Goal: Information Seeking & Learning: Learn about a topic

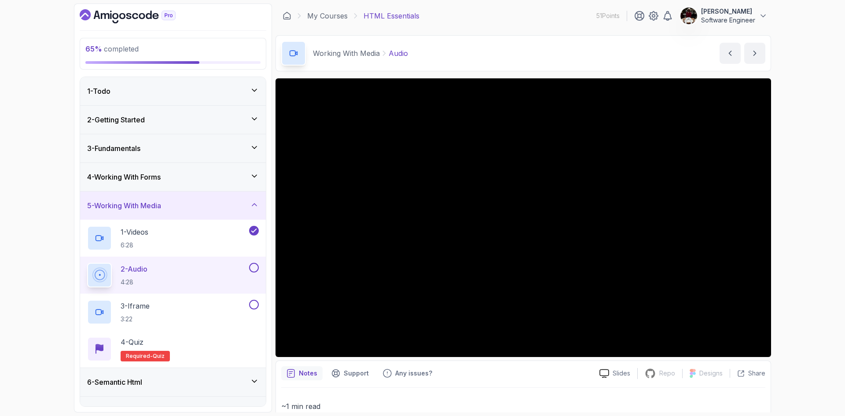
scroll to position [133, 0]
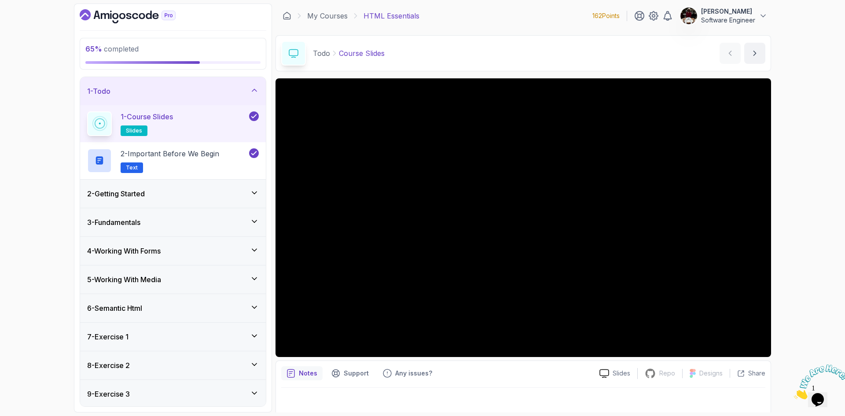
click at [259, 91] on div "1 - Todo" at bounding box center [173, 91] width 186 height 28
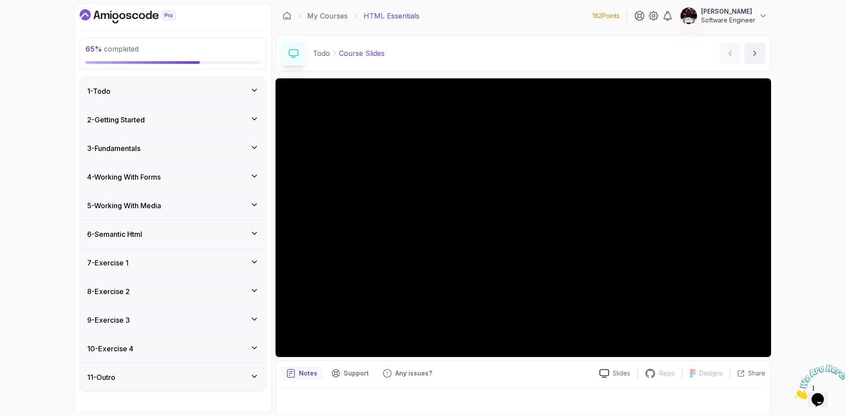
click at [134, 205] on h3 "5 - Working With Media" at bounding box center [124, 205] width 74 height 11
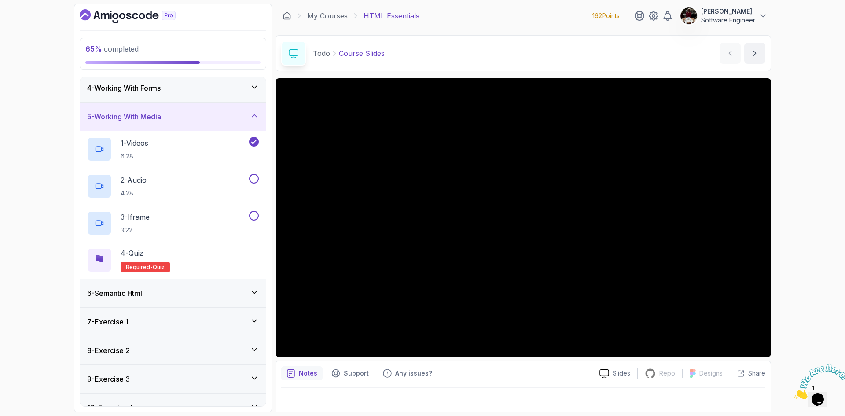
scroll to position [6, 0]
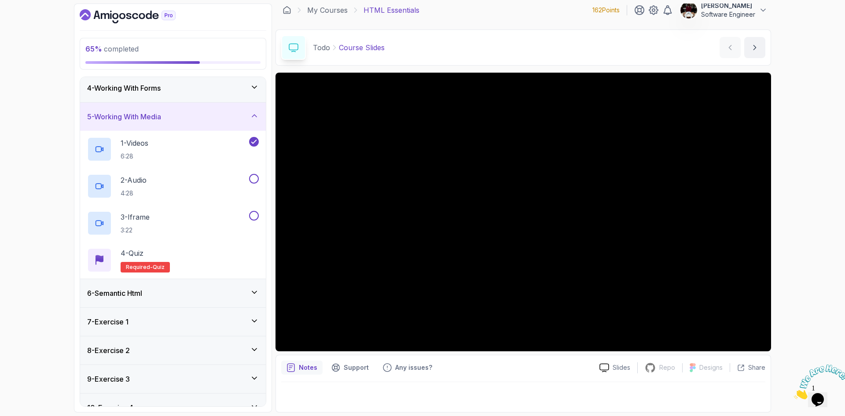
click at [142, 296] on h3 "6 - Semantic Html" at bounding box center [114, 293] width 55 height 11
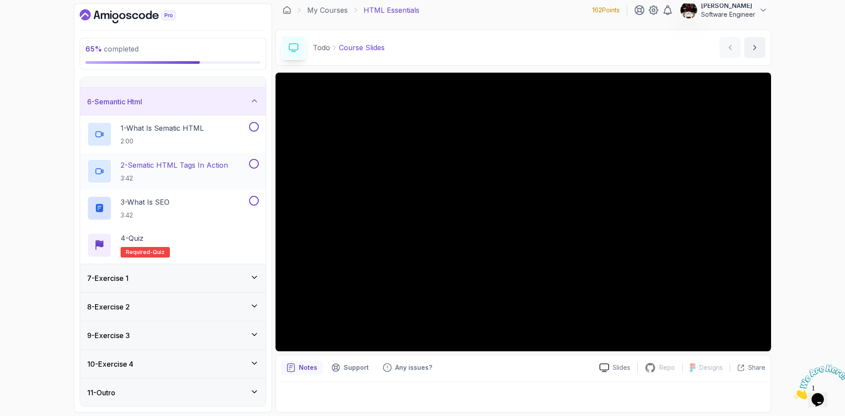
scroll to position [133, 0]
click at [210, 290] on div "7 - Exercise 1" at bounding box center [173, 277] width 186 height 28
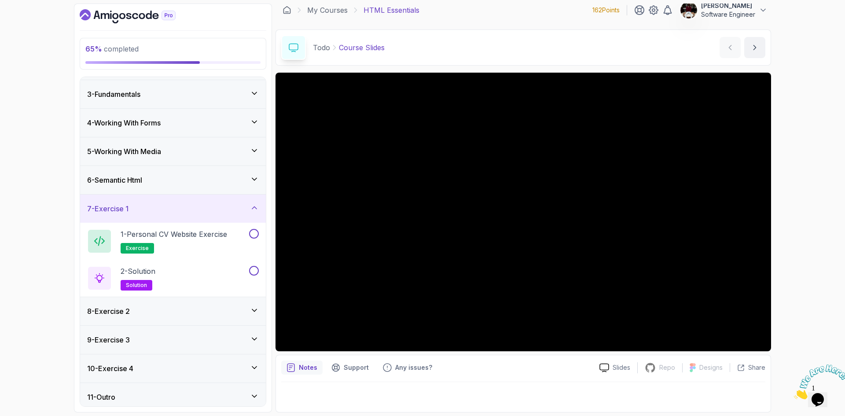
scroll to position [59, 0]
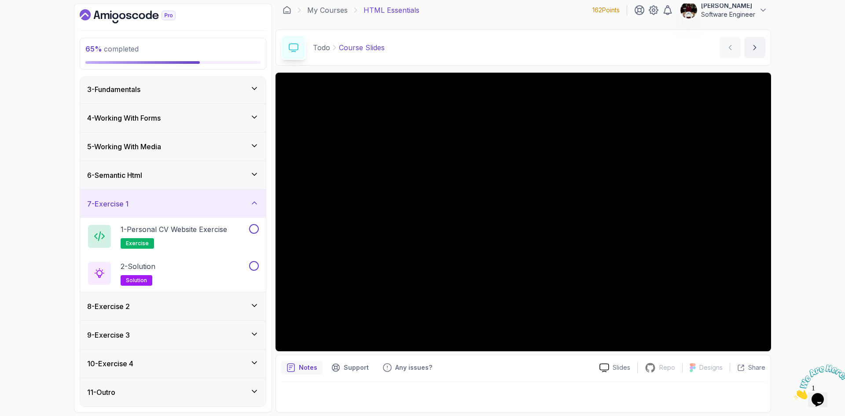
click at [193, 303] on div "8 - Exercise 2" at bounding box center [173, 306] width 172 height 11
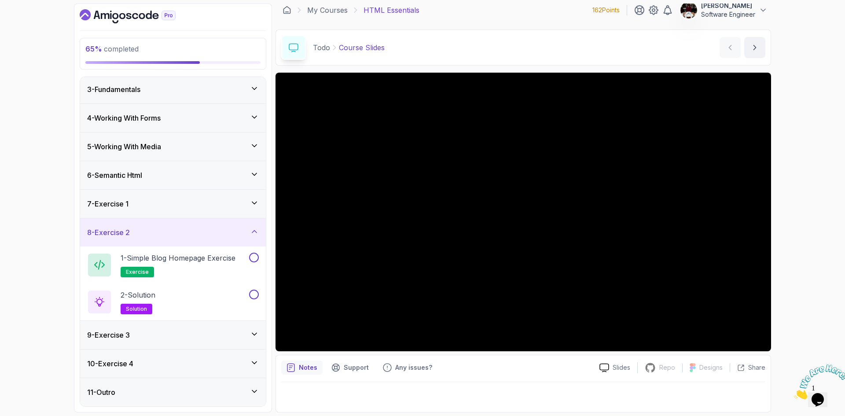
click at [146, 339] on div "9 - Exercise 3" at bounding box center [173, 334] width 172 height 11
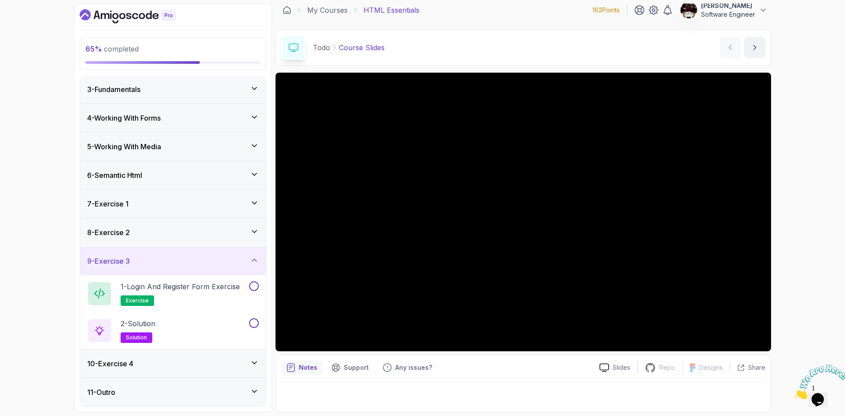
click at [154, 366] on div "10 - Exercise 4" at bounding box center [173, 363] width 172 height 11
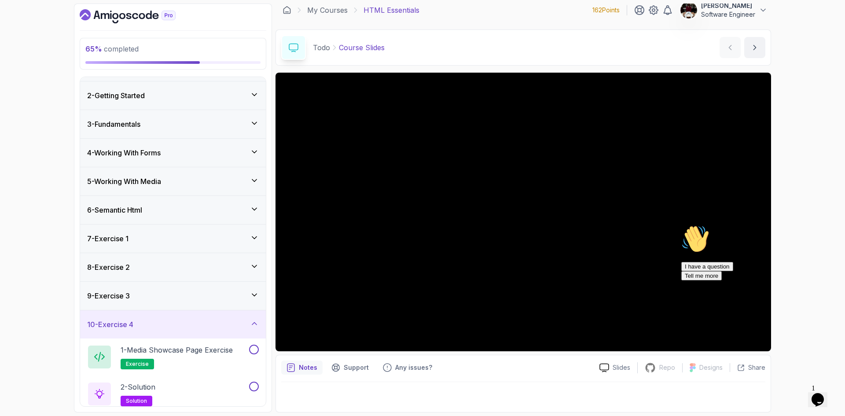
scroll to position [0, 0]
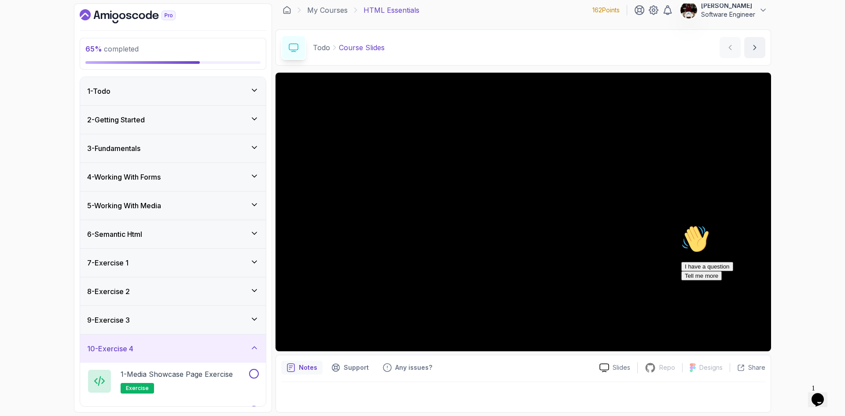
click at [255, 91] on icon at bounding box center [254, 90] width 4 height 2
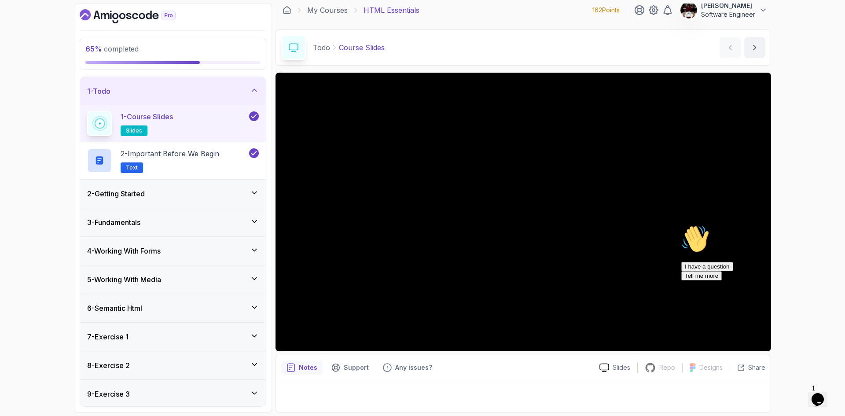
click at [255, 91] on icon at bounding box center [254, 90] width 9 height 9
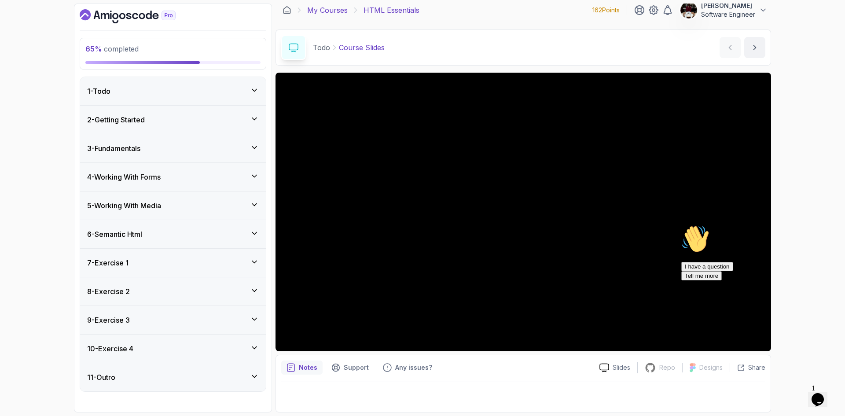
click at [329, 9] on link "My Courses" at bounding box center [327, 10] width 40 height 11
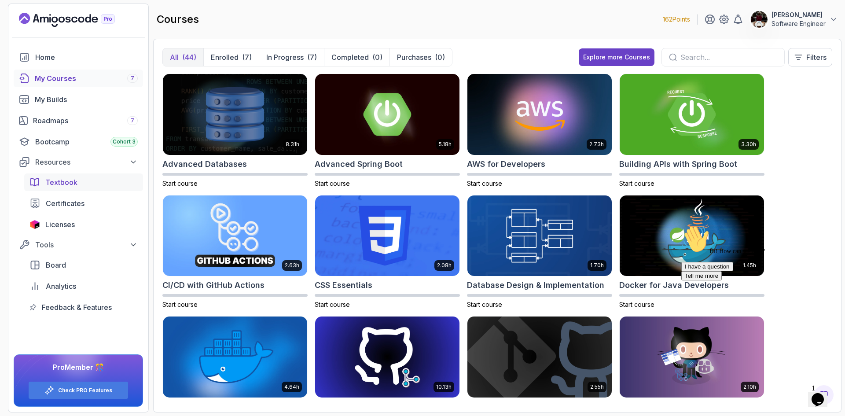
click at [64, 183] on span "Textbook" at bounding box center [61, 182] width 32 height 11
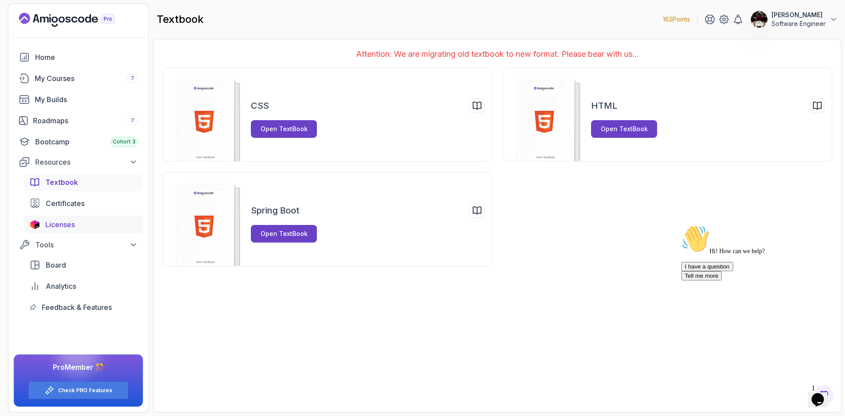
click at [72, 228] on span "Licenses" at bounding box center [59, 224] width 29 height 11
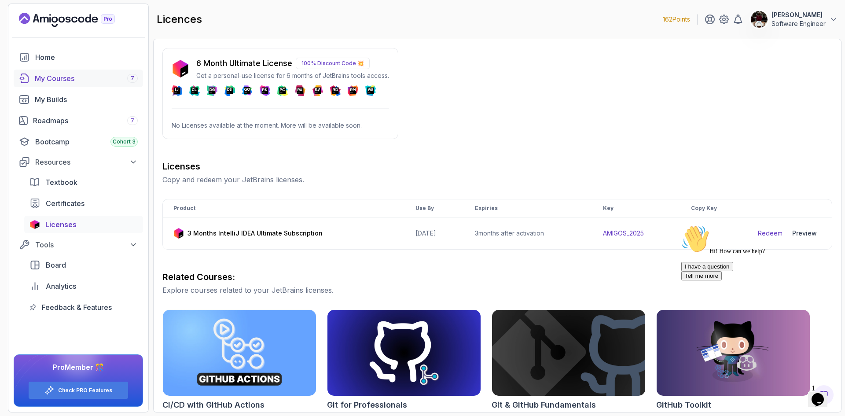
click at [65, 77] on div "My Courses 7" at bounding box center [86, 78] width 103 height 11
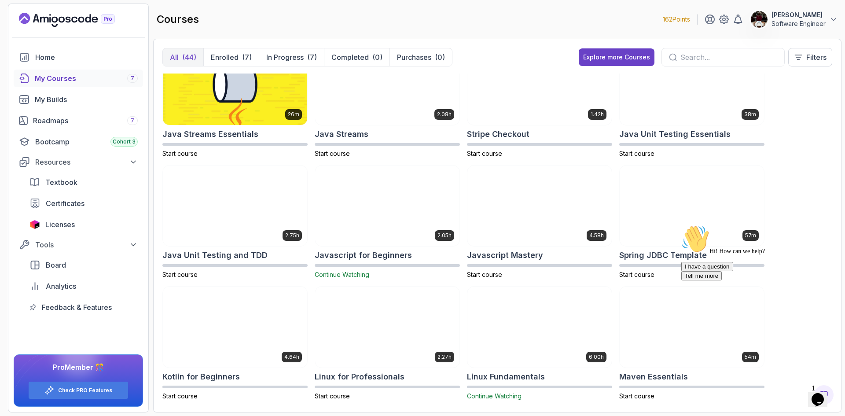
scroll to position [637, 0]
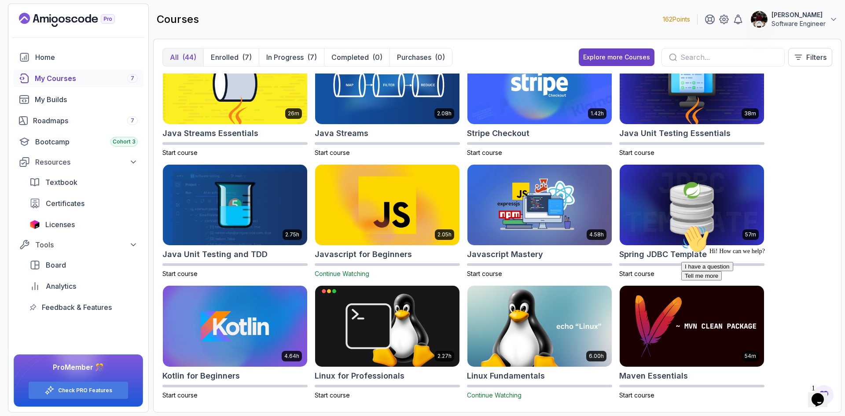
click at [362, 200] on img at bounding box center [386, 204] width 151 height 85
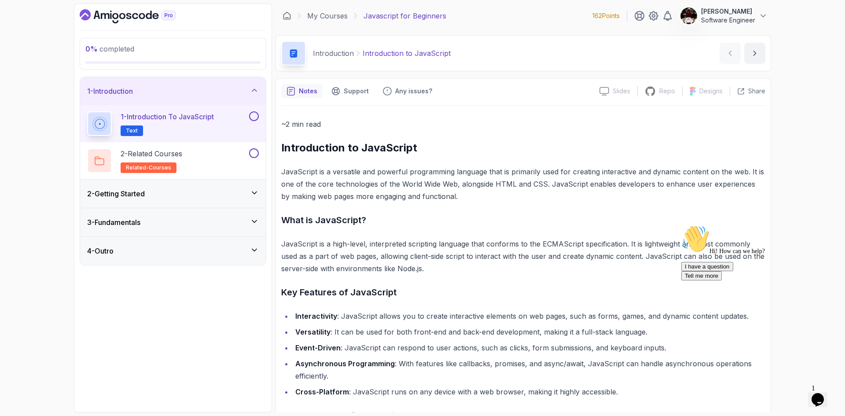
click at [262, 193] on div "2 - Getting Started" at bounding box center [173, 193] width 186 height 28
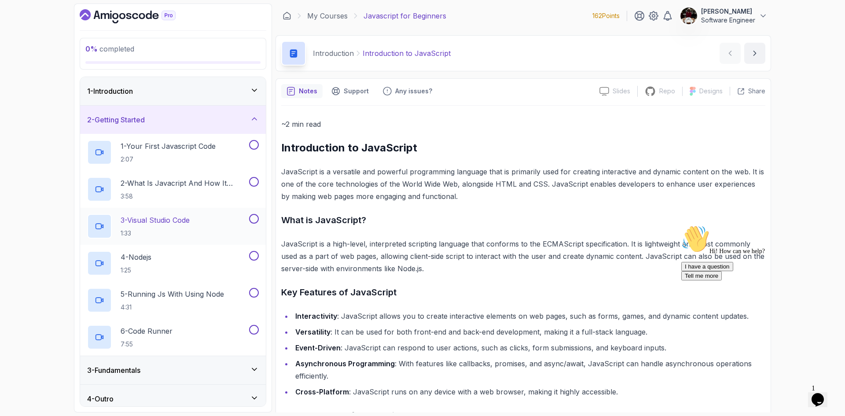
scroll to position [7, 0]
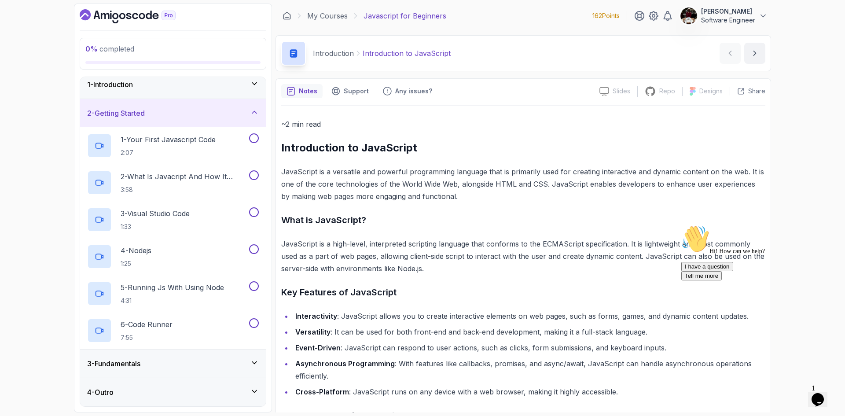
click at [258, 362] on icon at bounding box center [254, 362] width 9 height 9
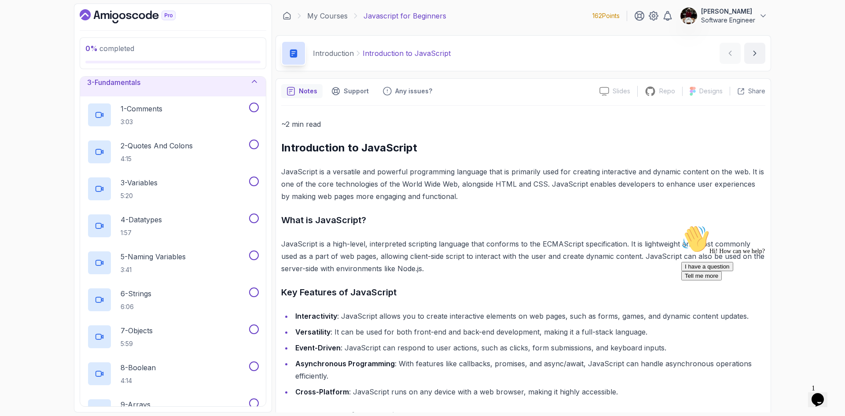
scroll to position [0, 0]
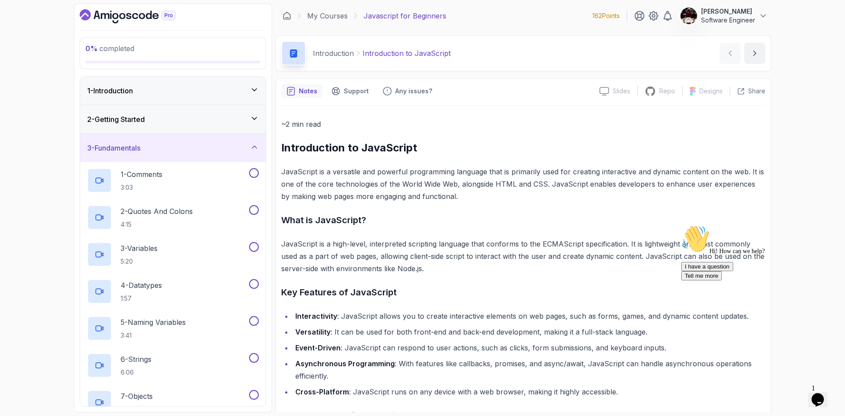
click at [253, 146] on icon at bounding box center [254, 147] width 4 height 2
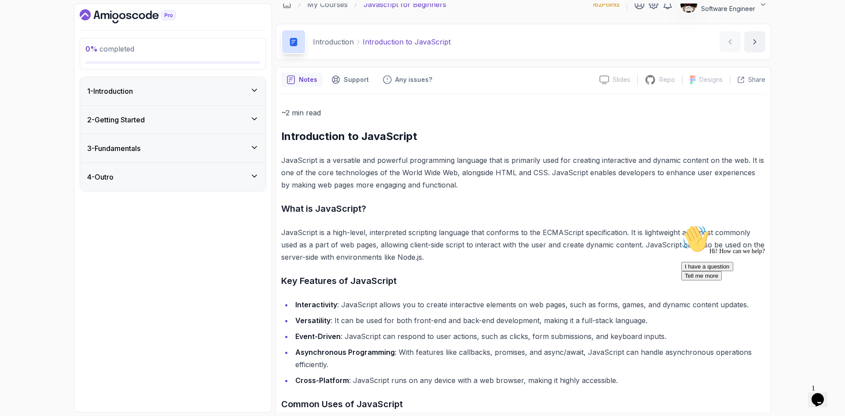
scroll to position [11, 0]
click at [461, 278] on h3 "Key Features of JavaScript" at bounding box center [523, 281] width 484 height 14
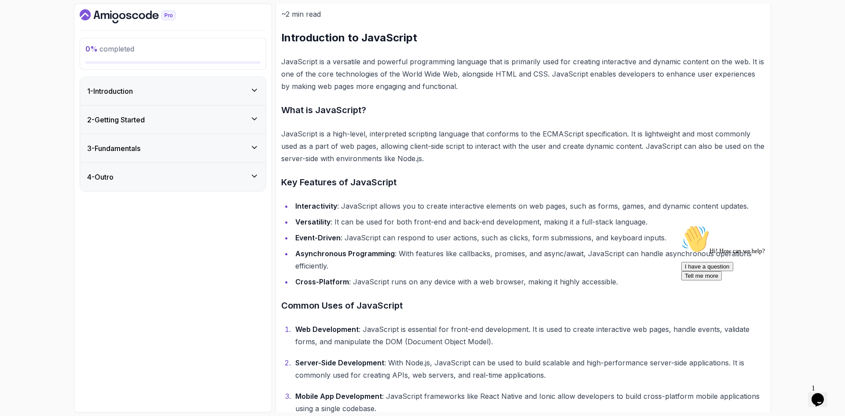
scroll to position [239, 0]
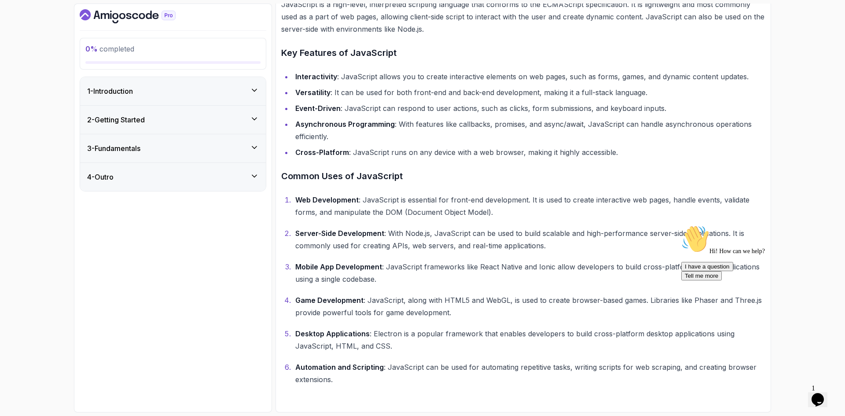
click at [184, 98] on div "1 - Introduction" at bounding box center [173, 91] width 186 height 28
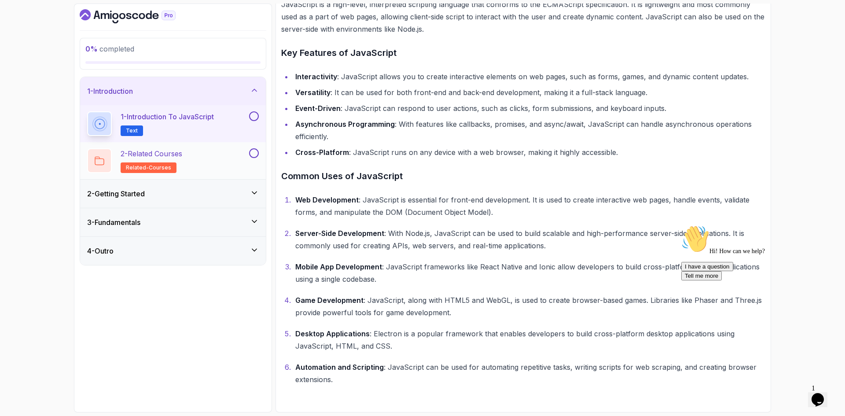
click at [196, 155] on div "2 - Related Courses related-courses" at bounding box center [167, 160] width 160 height 25
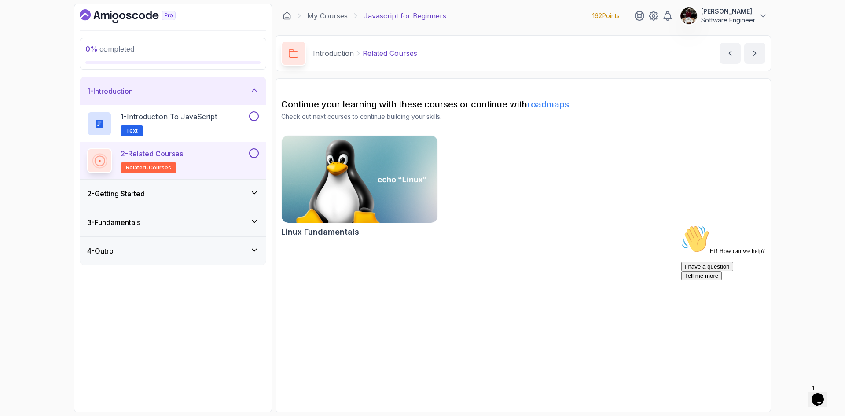
click at [196, 186] on div "2 - Getting Started" at bounding box center [173, 193] width 186 height 28
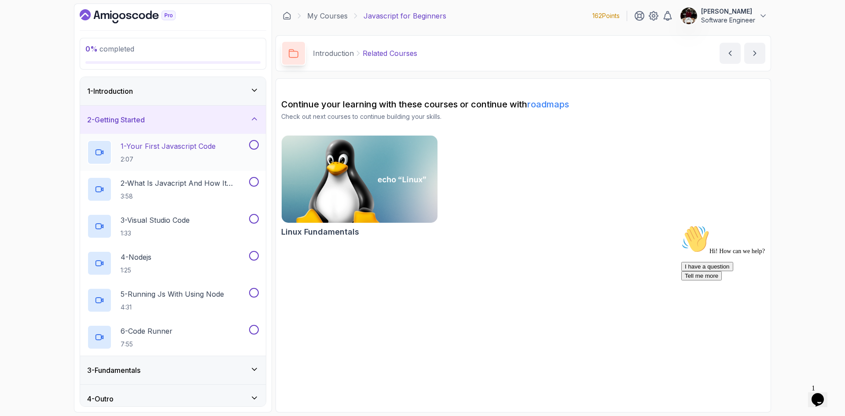
click at [219, 156] on div "1 - Your First Javascript Code 2:07" at bounding box center [167, 152] width 160 height 25
